Goal: Information Seeking & Learning: Compare options

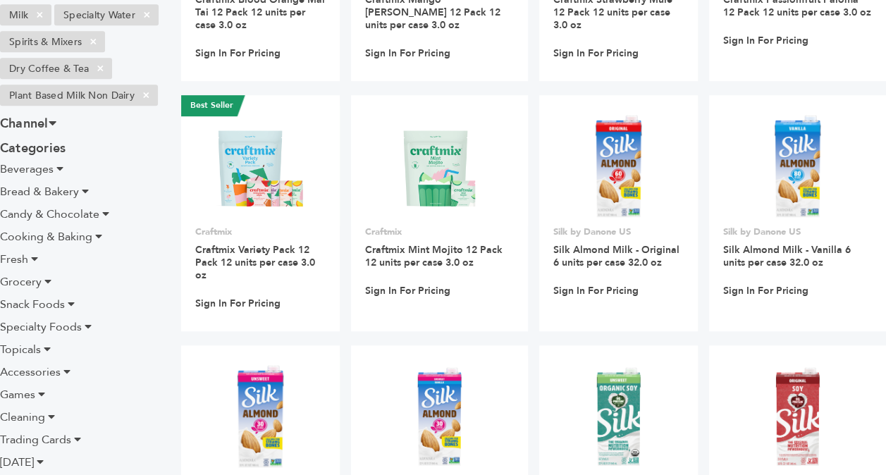
scroll to position [353, 0]
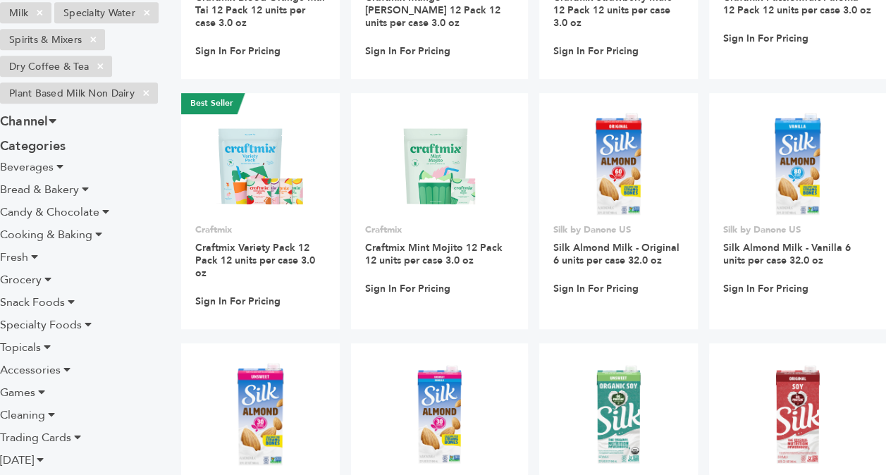
click at [17, 400] on span "Games" at bounding box center [17, 393] width 35 height 16
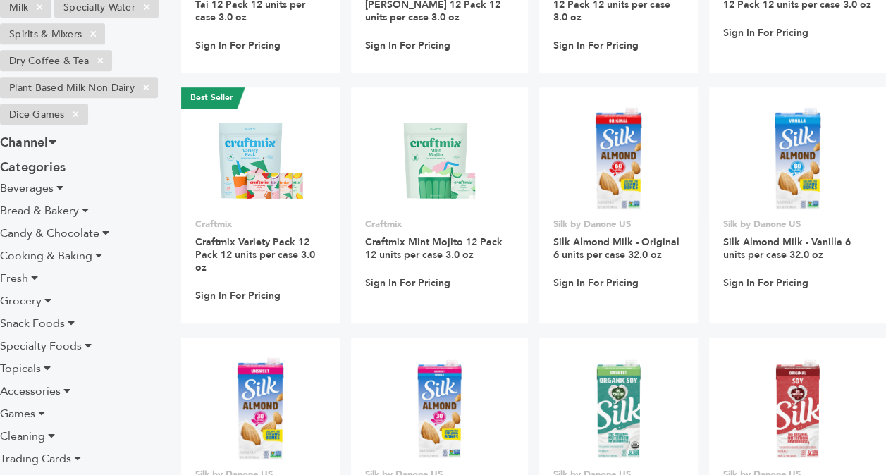
scroll to position [603, 0]
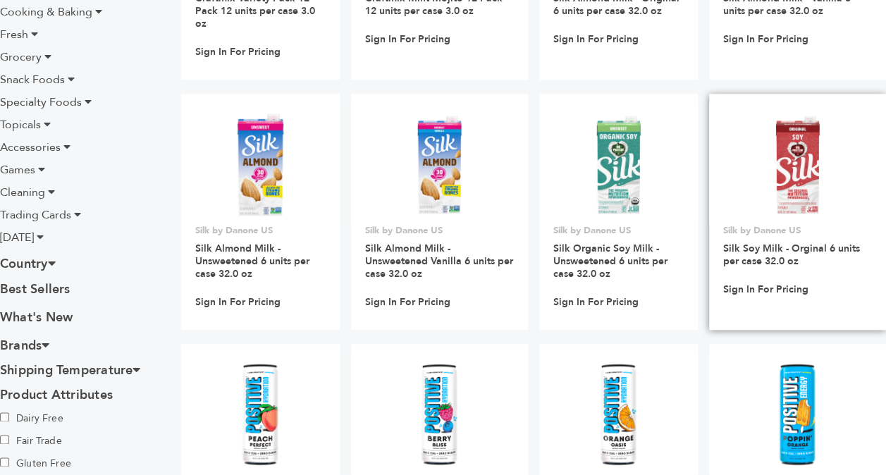
click at [829, 276] on p "Sign In For Pricing" at bounding box center [797, 289] width 149 height 27
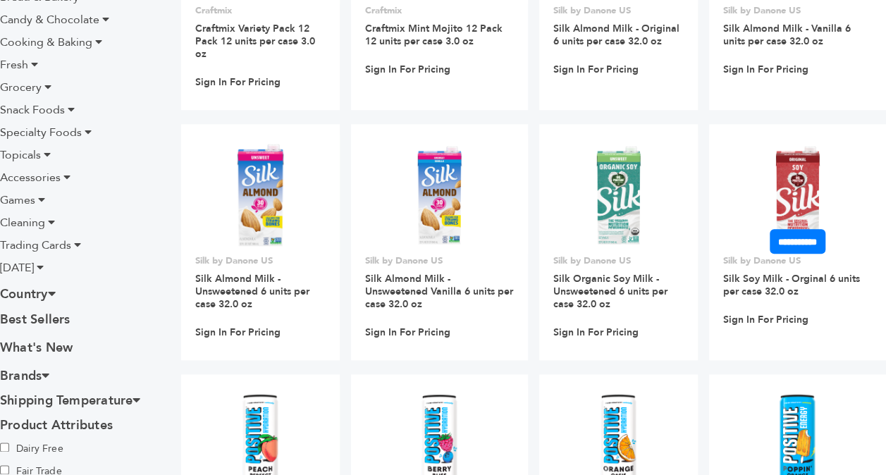
click at [56, 164] on li "Topicals" at bounding box center [79, 155] width 159 height 17
click at [51, 192] on ul "Beverages Alcoholic Beverages Coffee & Tea Drink Mixes & Concentrates Juices & …" at bounding box center [79, 121] width 159 height 310
click at [47, 160] on icon at bounding box center [47, 154] width 7 height 11
